Goal: Task Accomplishment & Management: Complete application form

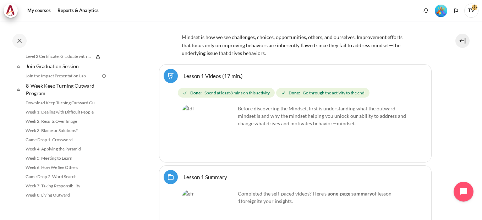
scroll to position [756, 0]
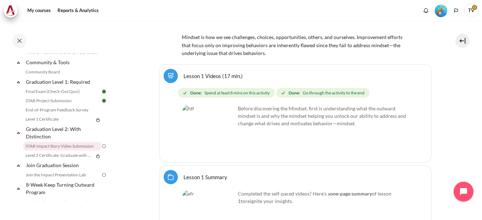
click at [81, 151] on link "STAR Impact Story Video Submission" at bounding box center [61, 146] width 77 height 9
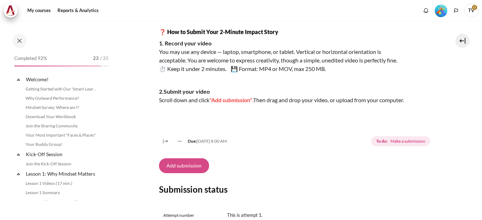
scroll to position [783, 0]
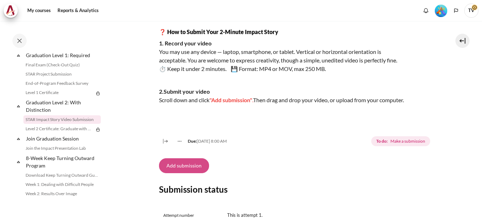
click at [187, 173] on button "Add submission" at bounding box center [184, 165] width 50 height 15
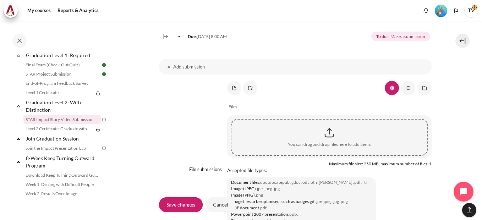
scroll to position [497, 0]
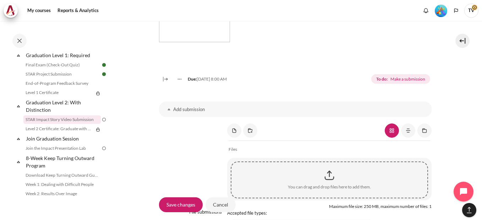
click at [195, 113] on h3 "Add submission" at bounding box center [295, 110] width 244 height 6
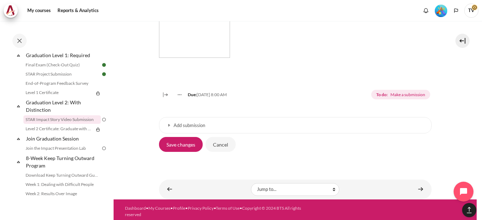
scroll to position [494, 0]
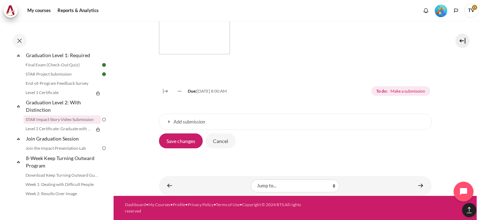
click at [169, 123] on link "Add submission" at bounding box center [295, 122] width 273 height 16
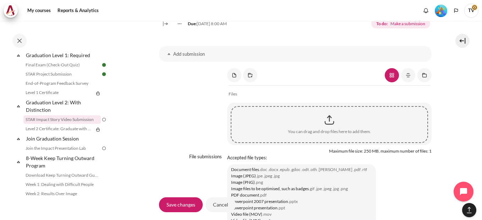
scroll to position [565, 0]
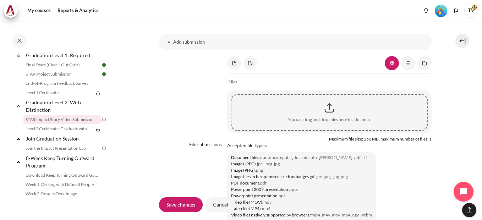
click at [330, 116] on div "Content" at bounding box center [330, 108] width 196 height 18
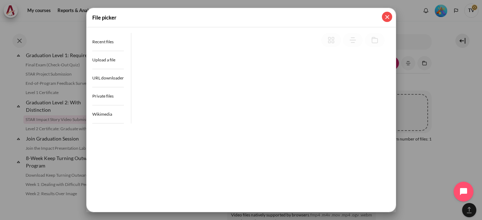
click at [388, 17] on button "Close" at bounding box center [387, 17] width 10 height 10
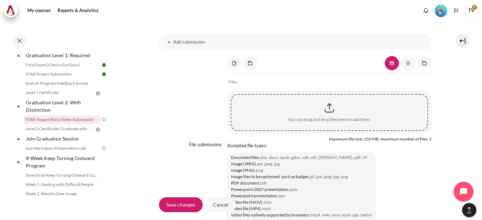
click at [326, 114] on div "Content" at bounding box center [330, 108] width 196 height 18
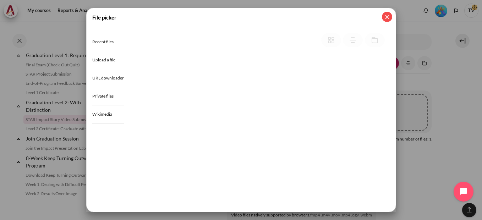
click at [388, 17] on button "Close" at bounding box center [387, 17] width 10 height 10
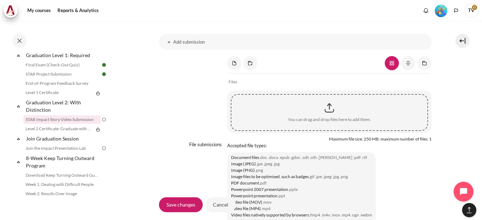
click at [329, 117] on div "Content" at bounding box center [330, 108] width 196 height 18
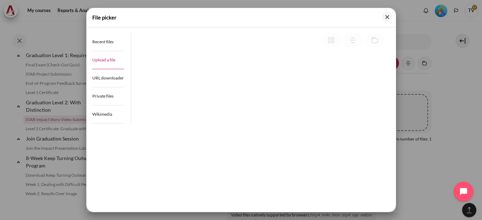
click at [109, 63] on link "Upload a file" at bounding box center [108, 60] width 32 height 18
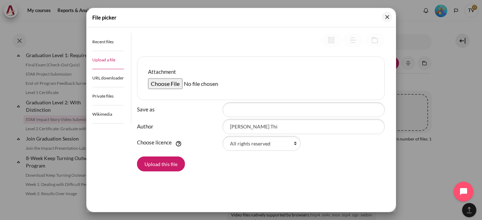
click at [167, 87] on input "Attachment" at bounding box center [202, 84] width 109 height 11
type input "C:\fakepath\Video-Trang Vo.mp4"
drag, startPoint x: 152, startPoint y: 167, endPoint x: 282, endPoint y: 175, distance: 131.0
click at [152, 167] on button "Upload this file" at bounding box center [161, 164] width 48 height 15
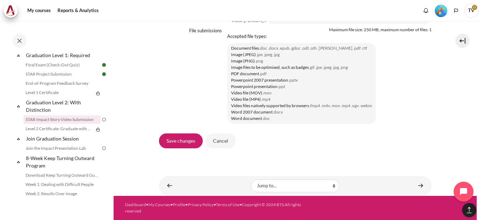
scroll to position [692, 0]
click at [183, 142] on input "Save changes" at bounding box center [181, 141] width 44 height 15
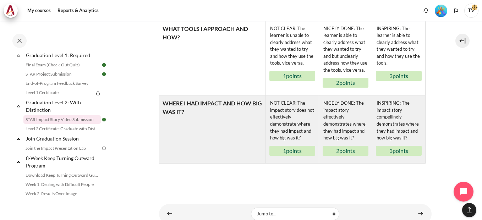
scroll to position [569, 0]
